Goal: Task Accomplishment & Management: Complete application form

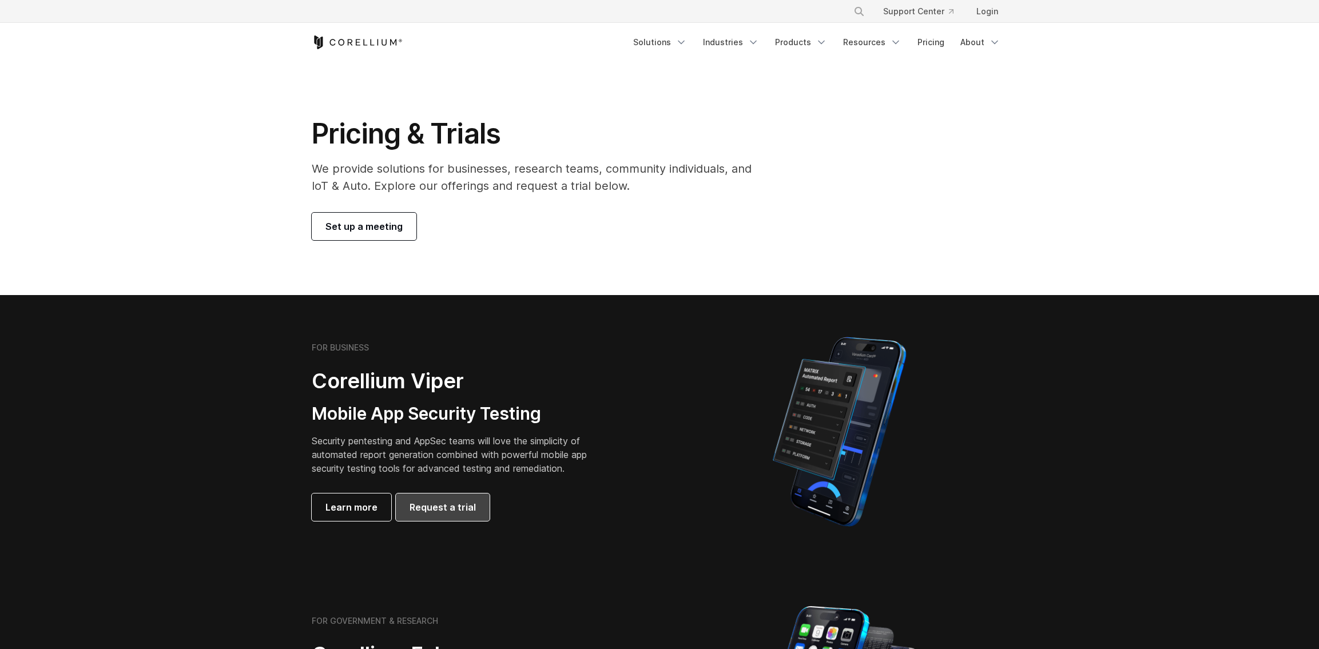
click at [425, 509] on span "Request a trial" at bounding box center [443, 508] width 66 height 14
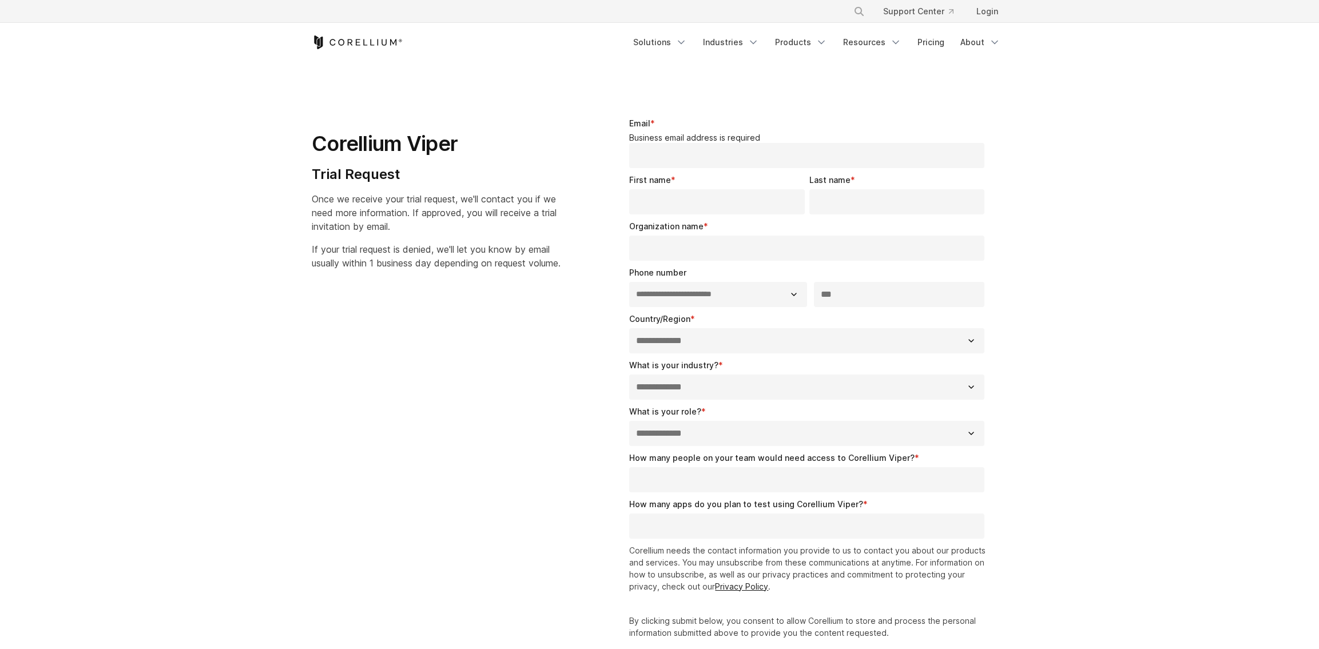
select select "**"
